Goal: Task Accomplishment & Management: Use online tool/utility

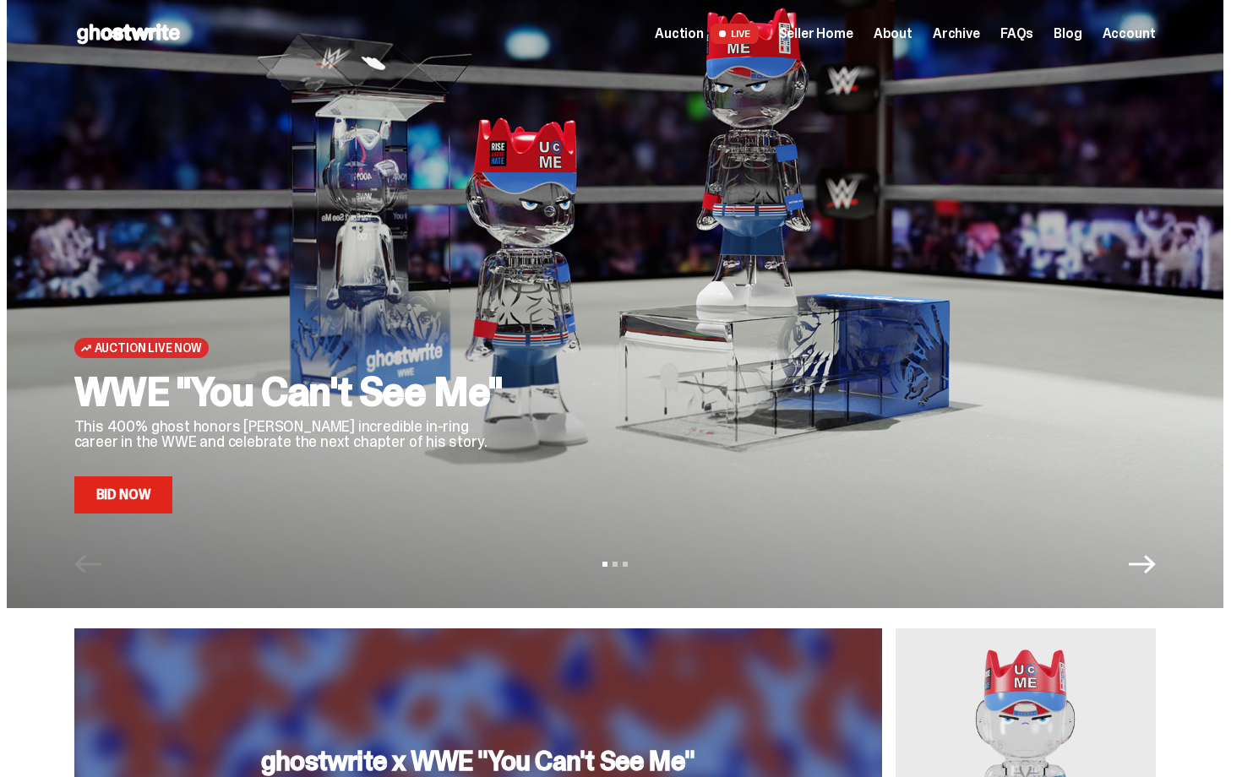
click at [838, 34] on span "Seller Home" at bounding box center [816, 34] width 74 height 14
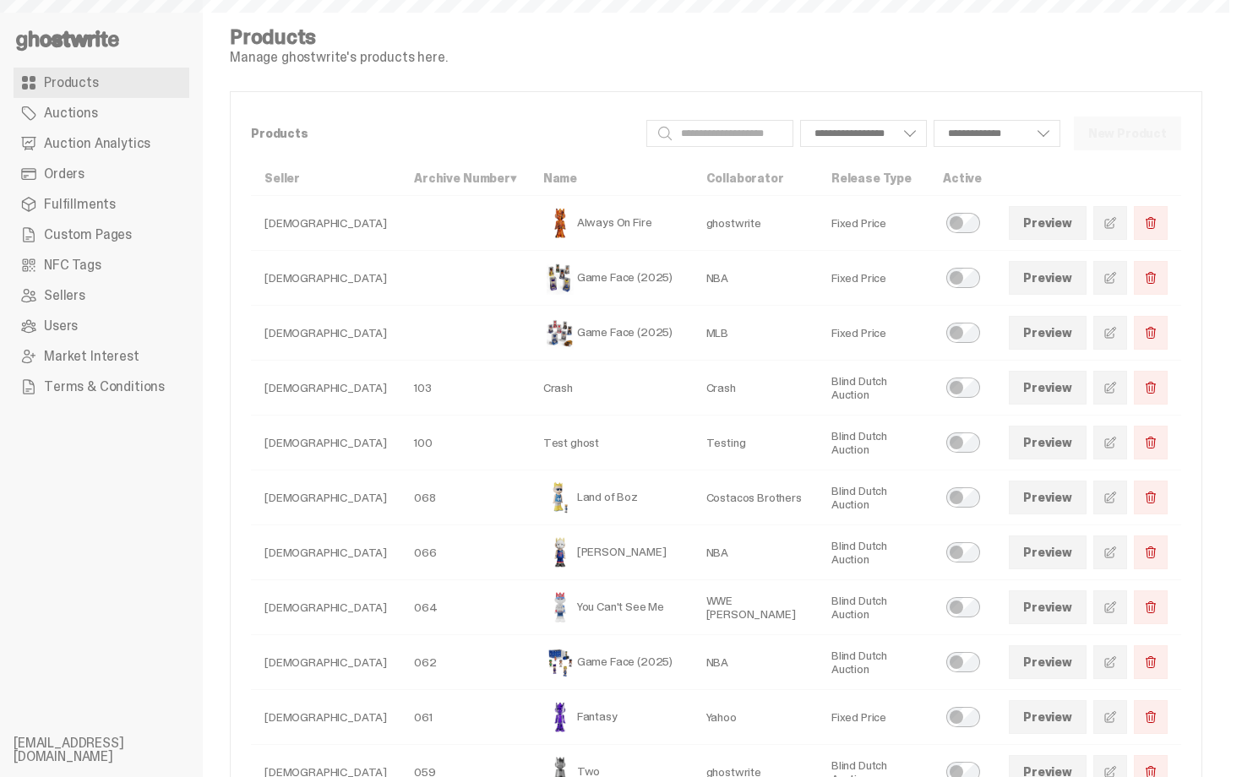
select select
click at [109, 112] on link "Auctions" at bounding box center [102, 113] width 176 height 30
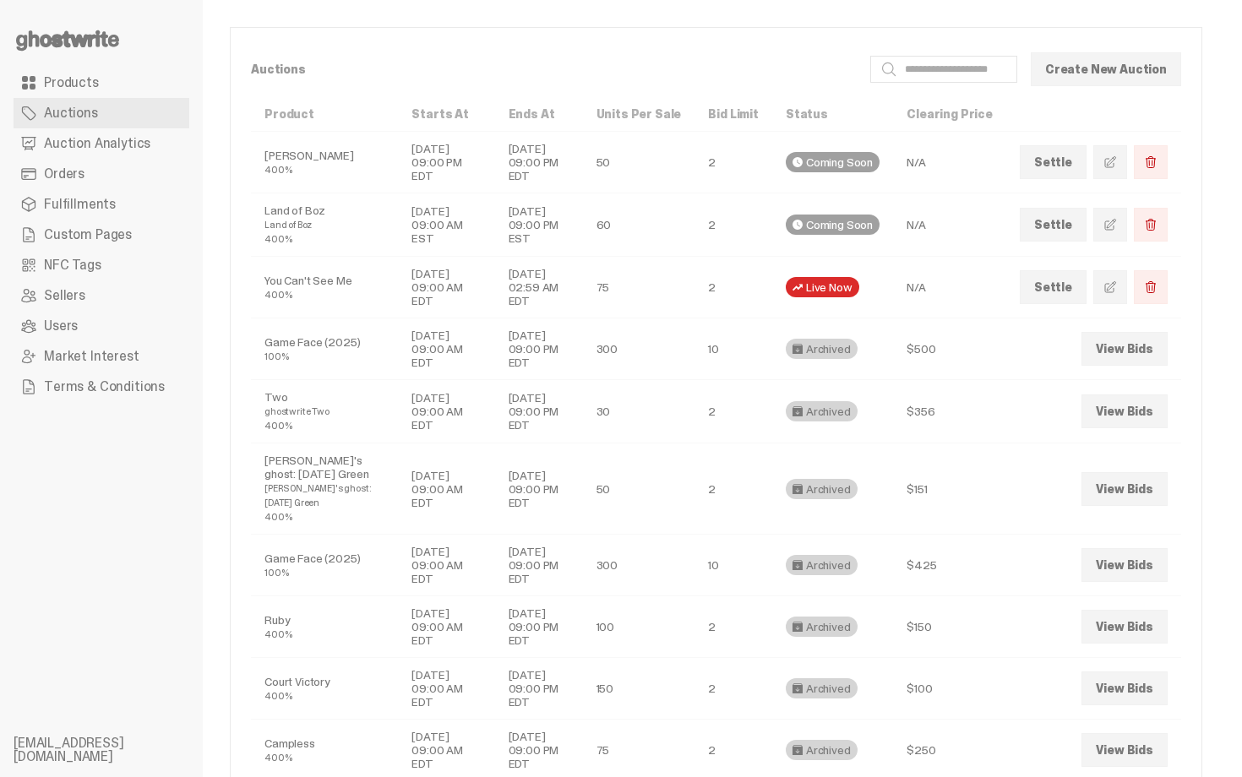
scroll to position [68, 0]
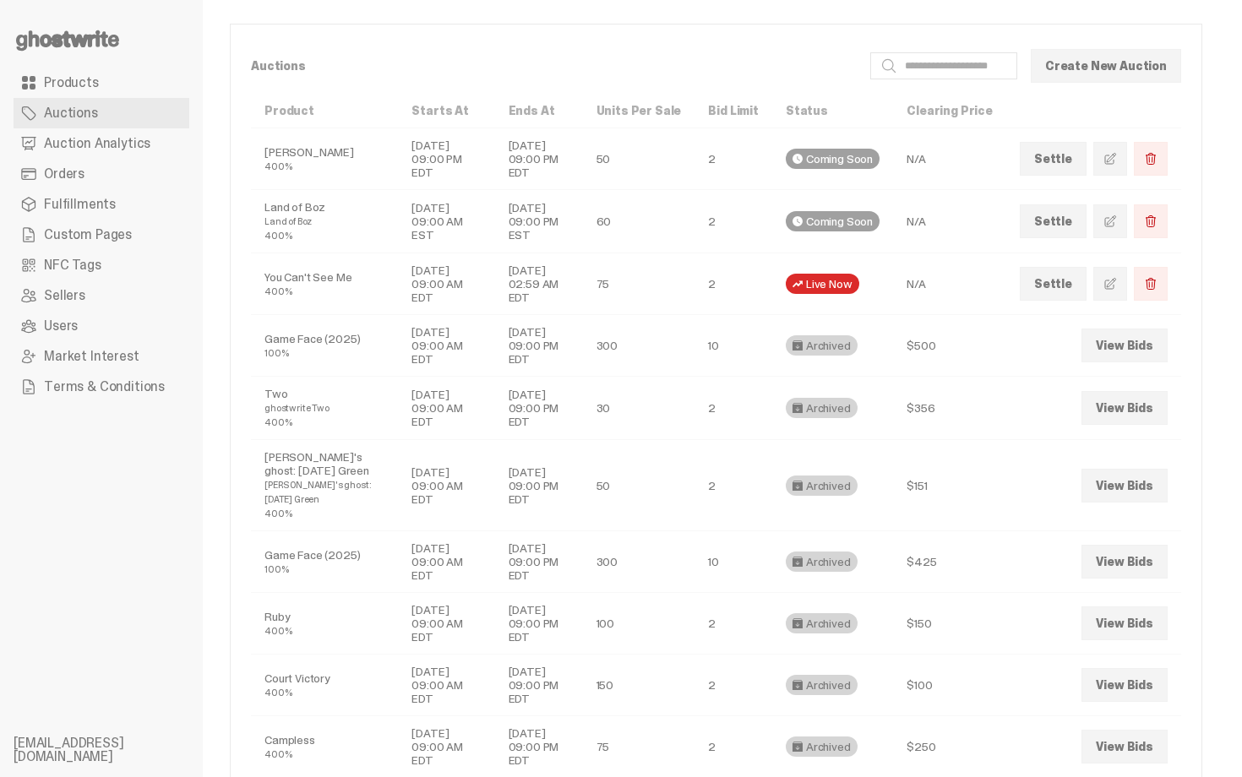
click at [92, 150] on span "Auction Analytics" at bounding box center [97, 144] width 106 height 14
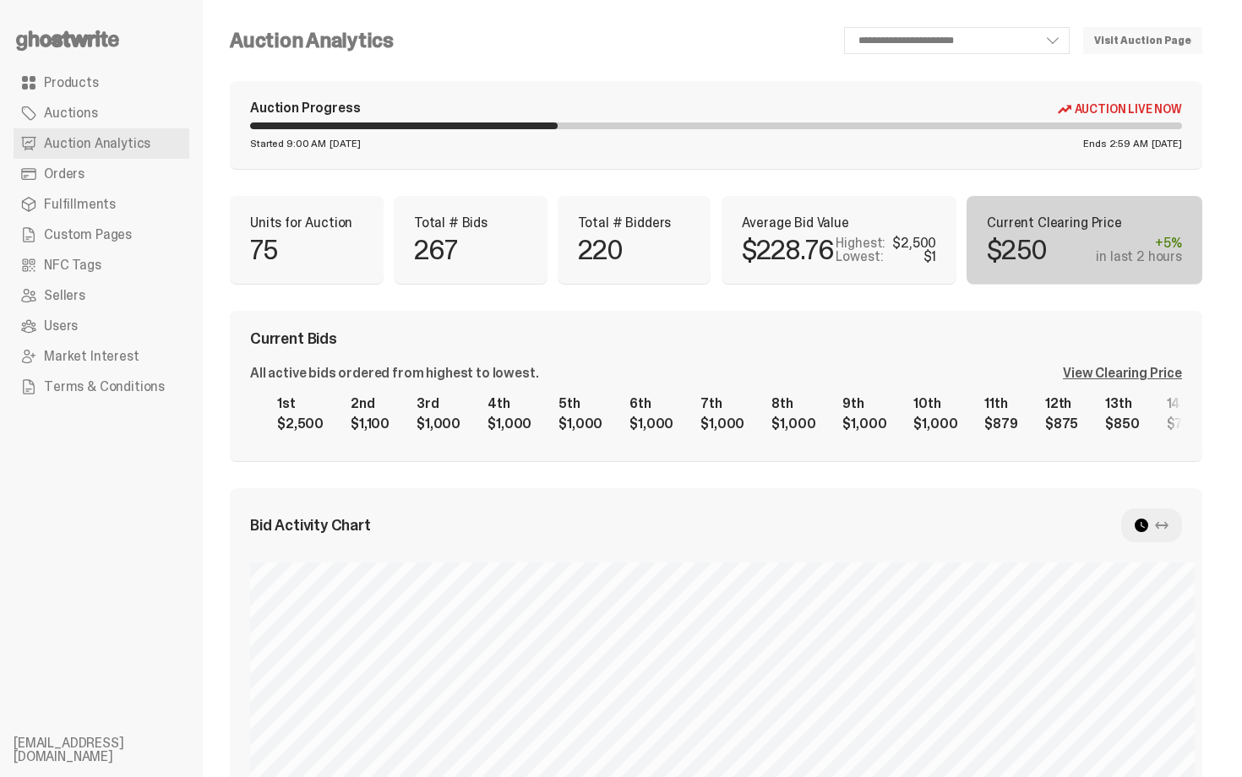
click at [807, 131] on div "Auction Progress Auction Live Now Started 9:00 AM Tuesday, Sep 30 Ends 2:59 AM …" at bounding box center [716, 125] width 973 height 88
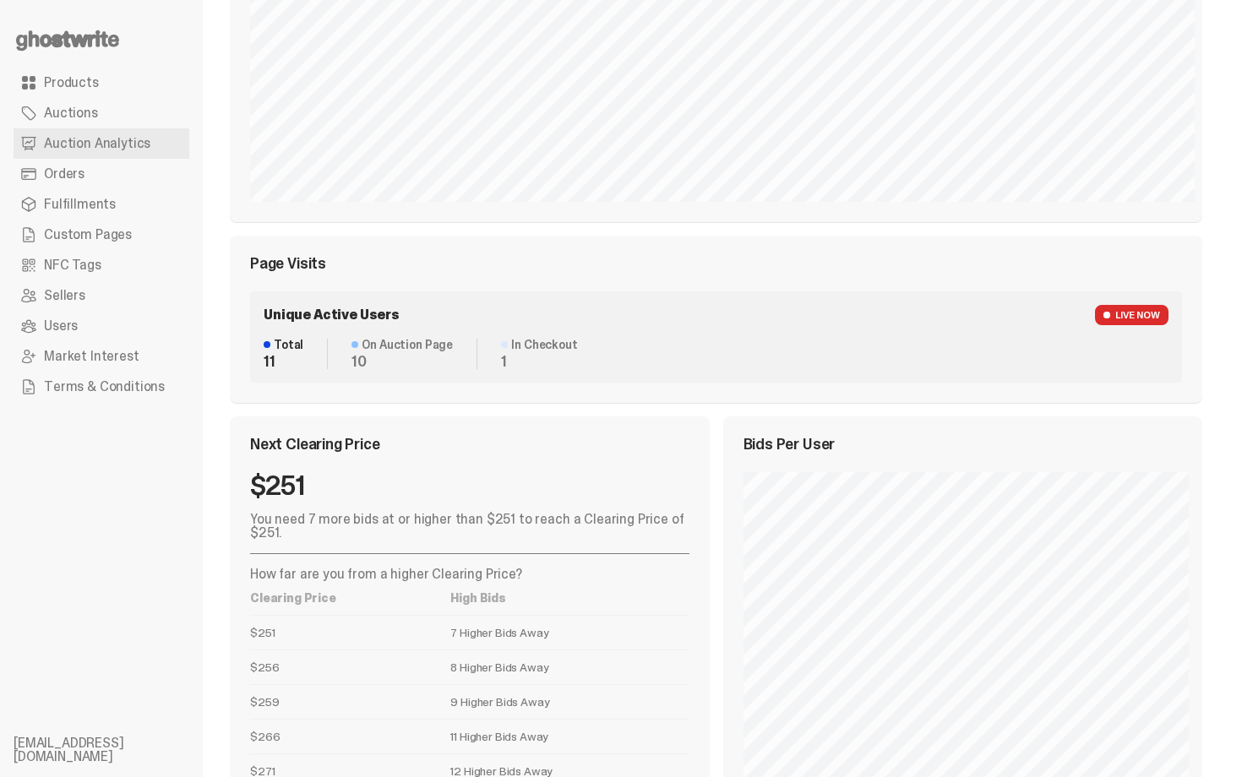
scroll to position [424, 0]
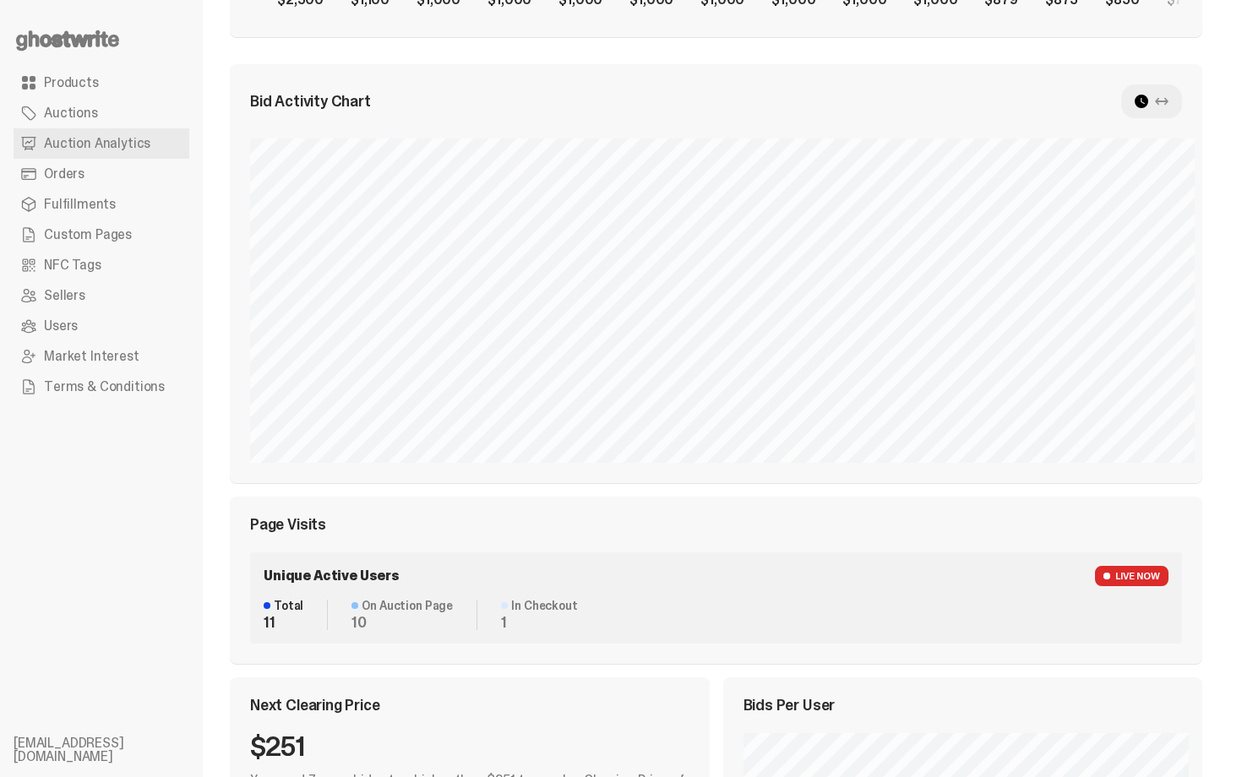
drag, startPoint x: 1241, startPoint y: 382, endPoint x: 1241, endPoint y: -30, distance: 412.4
